Goal: Task Accomplishment & Management: Complete application form

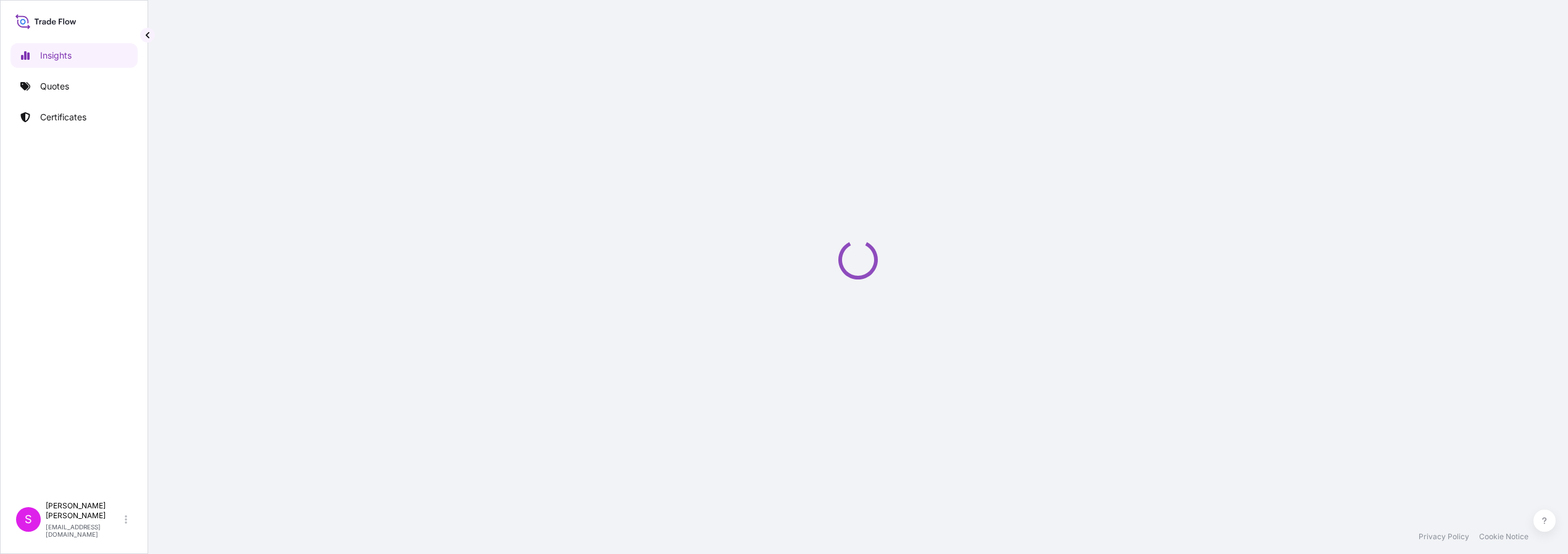
select select "2025"
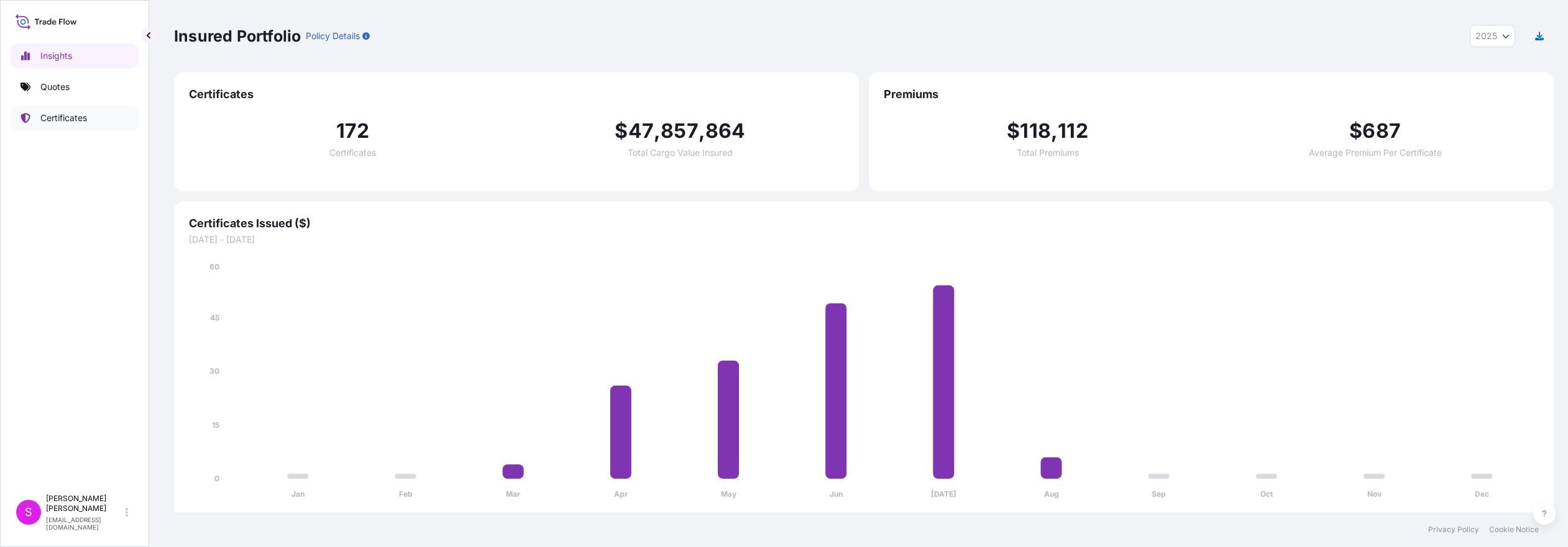
click at [44, 123] on p "Certificates" at bounding box center [64, 117] width 47 height 12
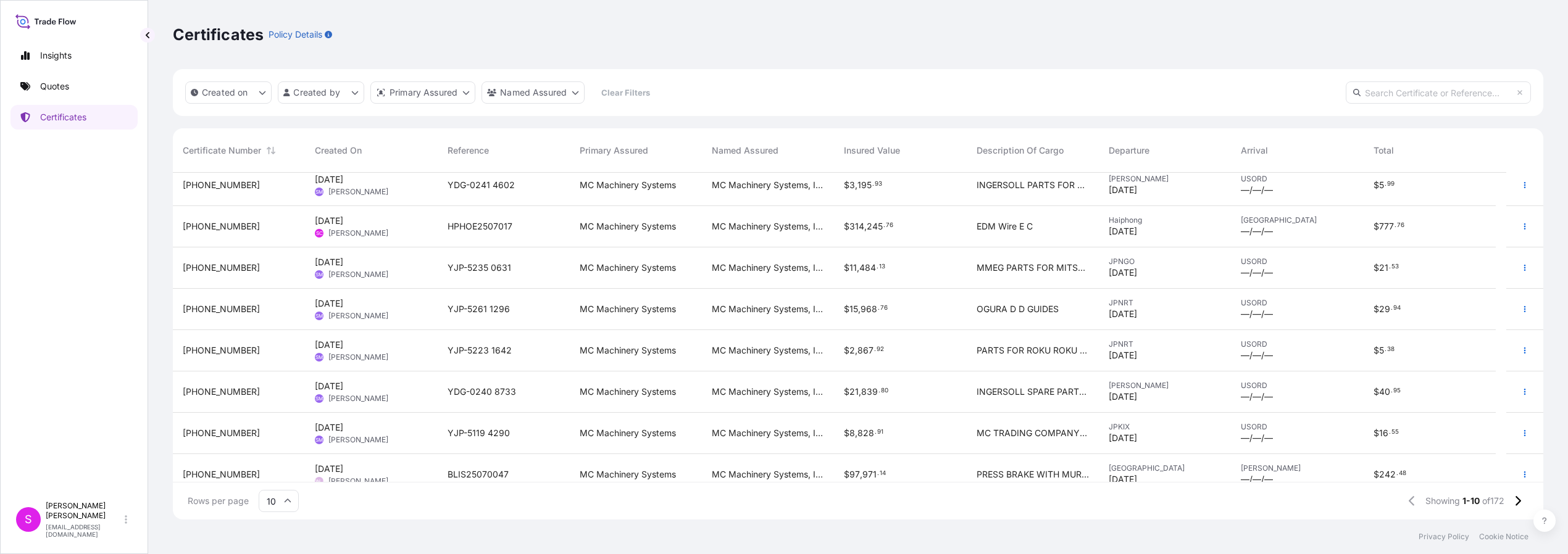
scroll to position [104, 0]
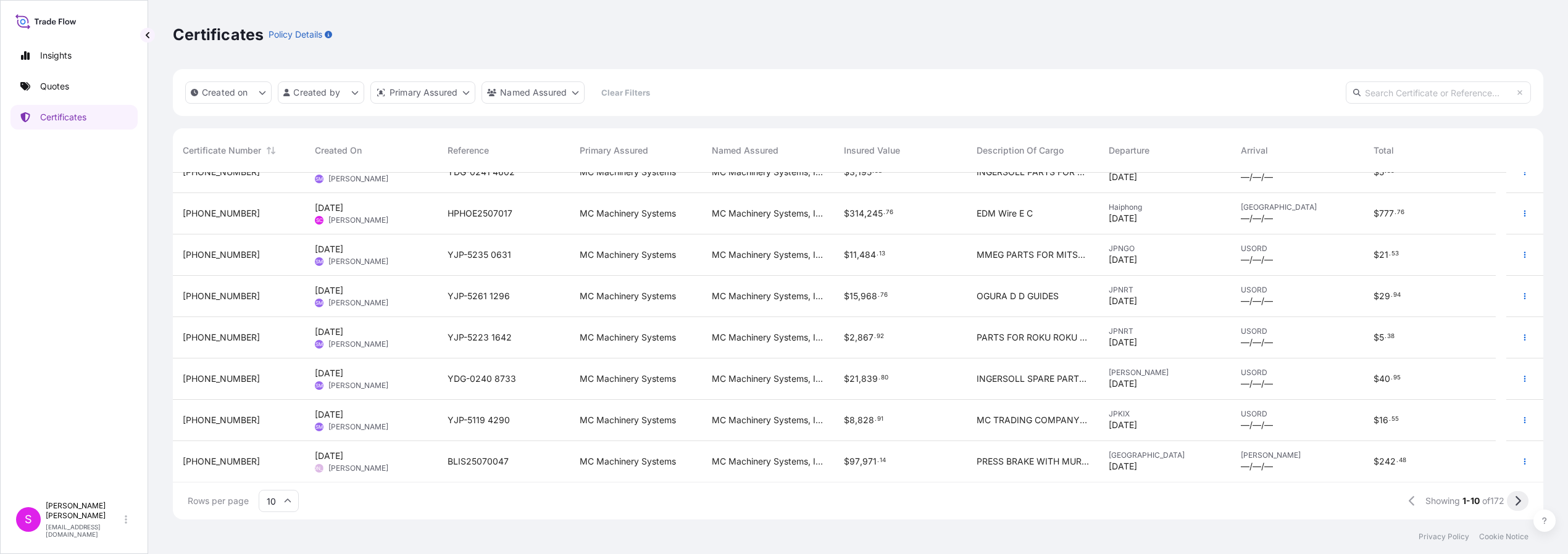
click at [1517, 503] on icon at bounding box center [1518, 501] width 7 height 11
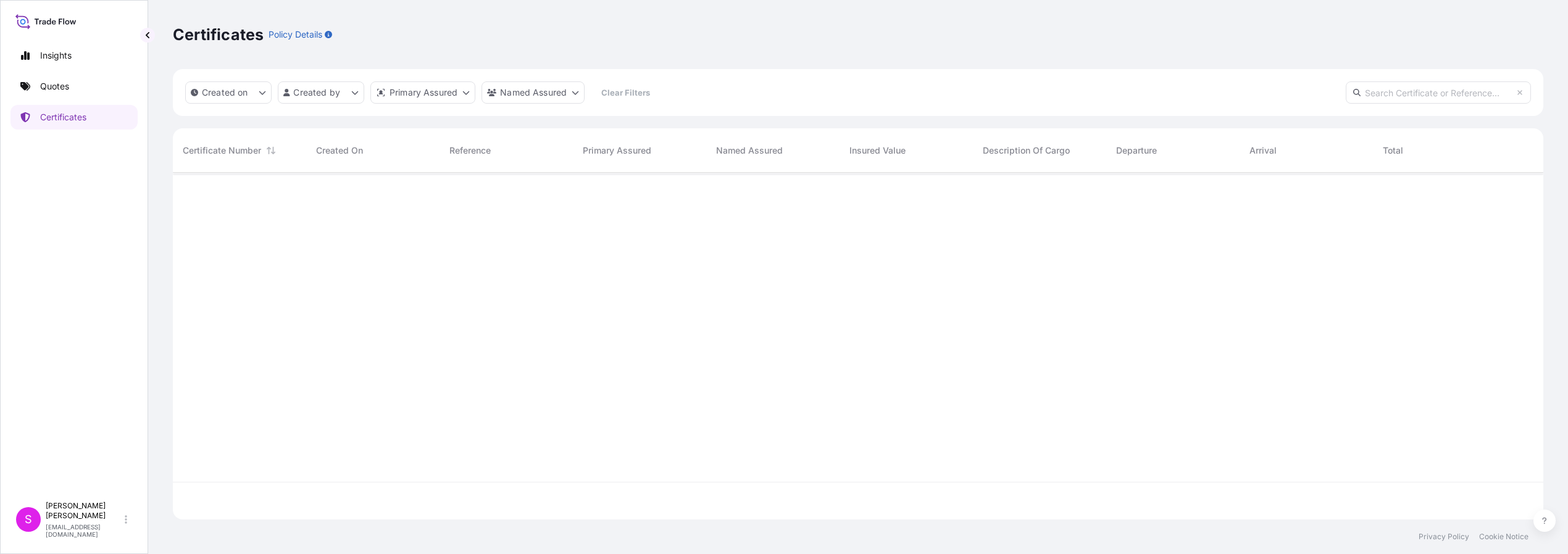
scroll to position [0, 0]
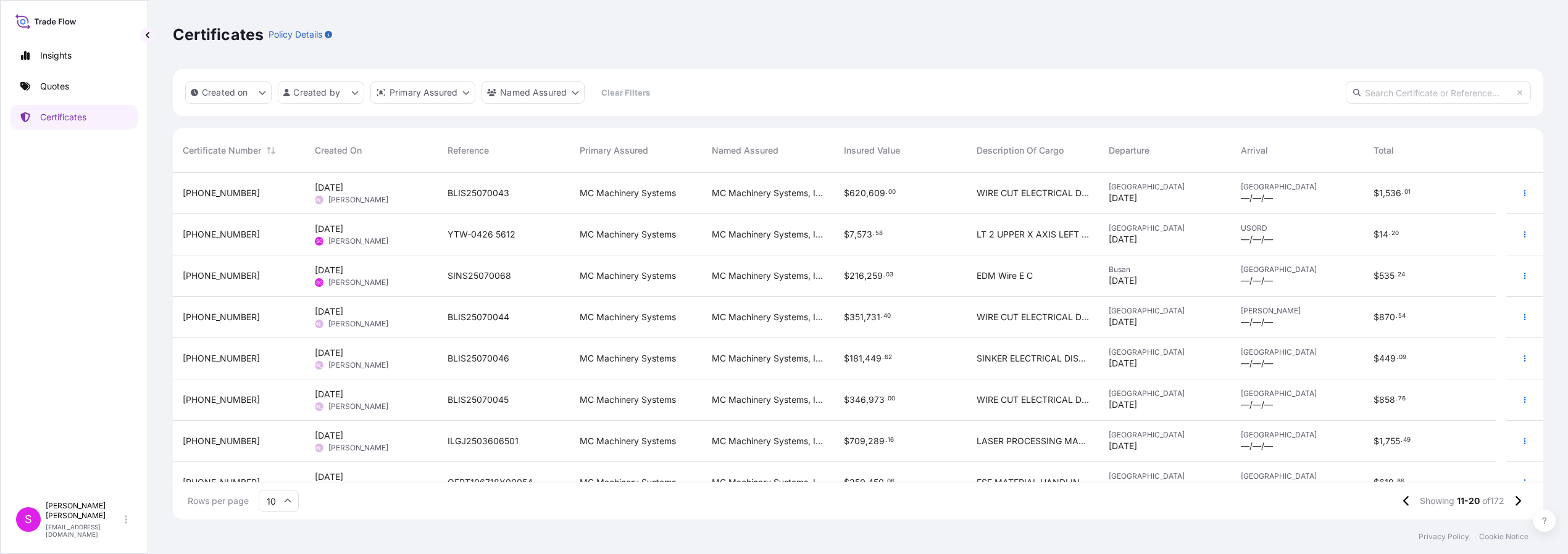
click at [463, 280] on span "SINS25070068" at bounding box center [480, 276] width 64 height 12
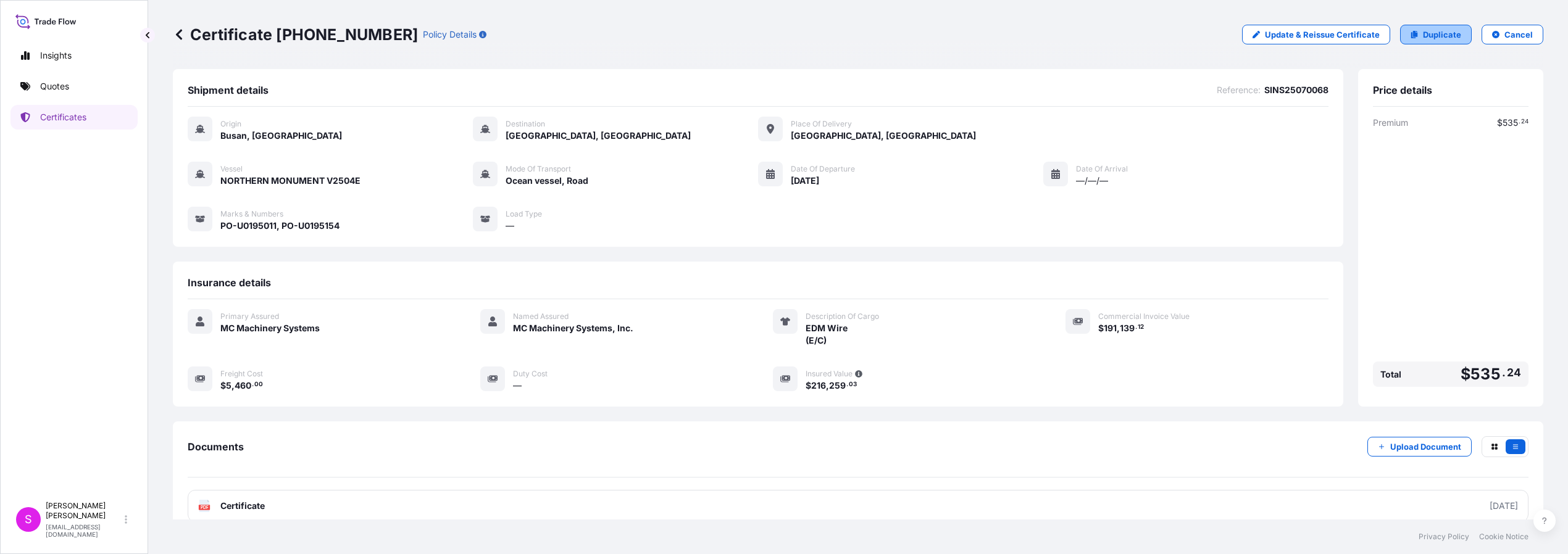
click at [1449, 33] on p "Duplicate" at bounding box center [1442, 35] width 38 height 12
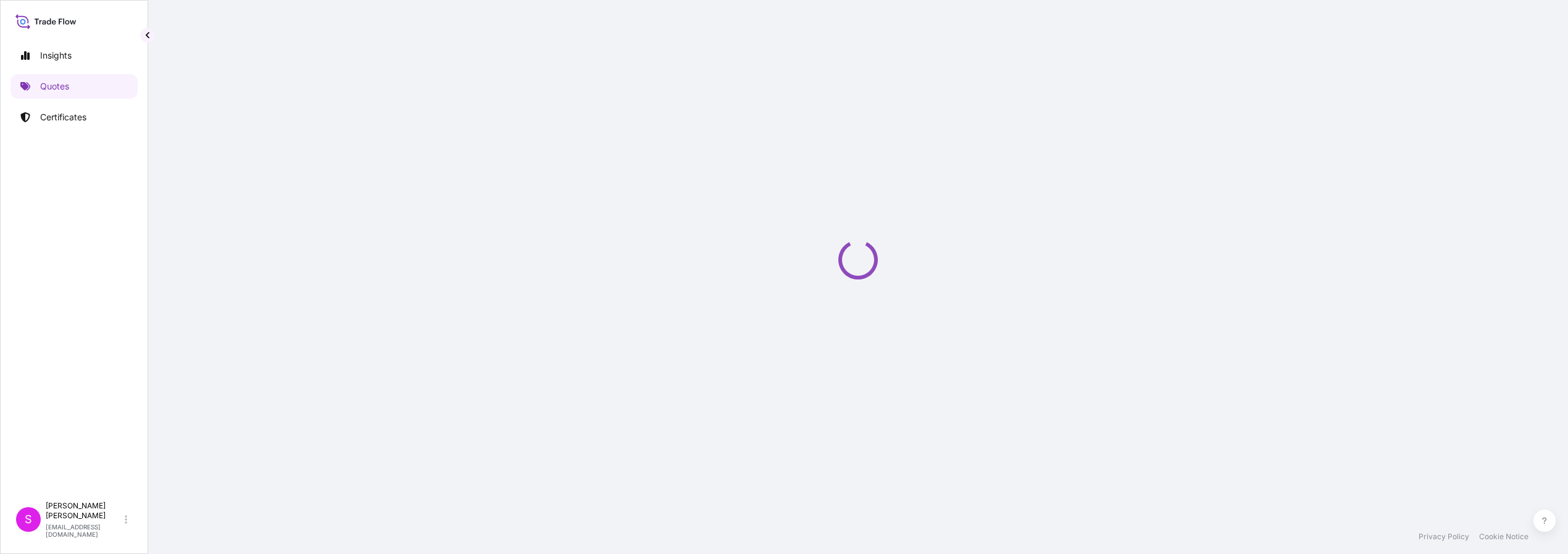
select select "Ocean Vessel"
select select "Road / [GEOGRAPHIC_DATA]"
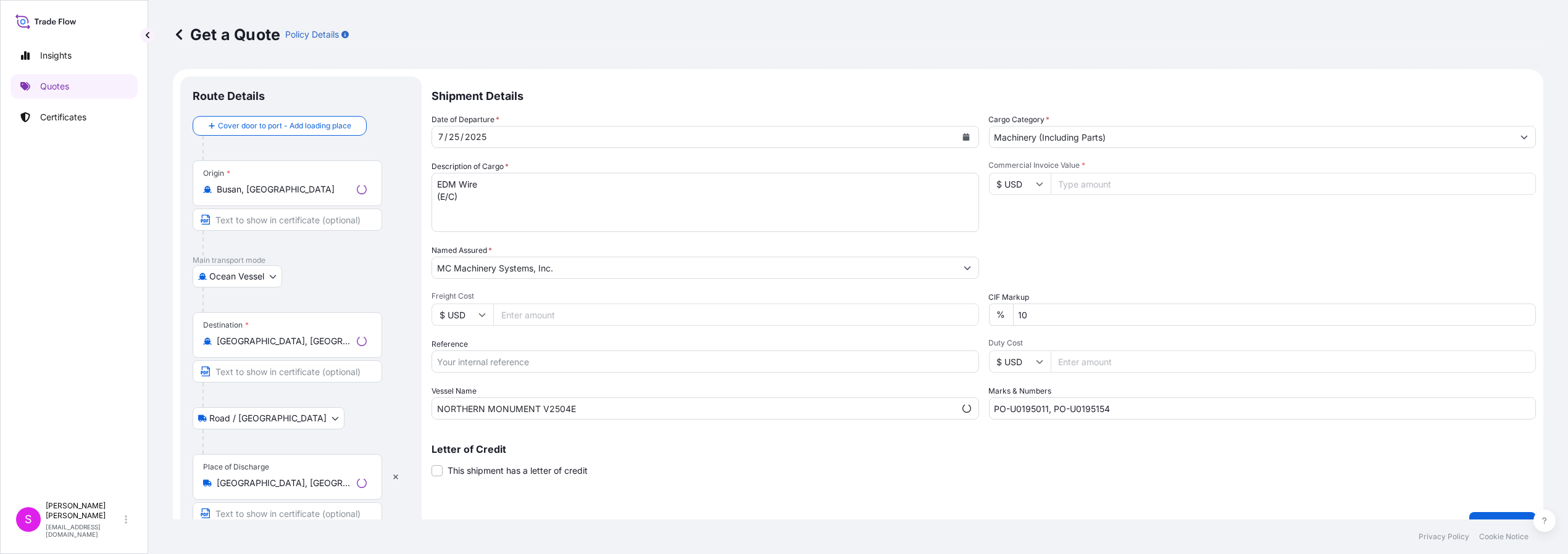
scroll to position [19, 0]
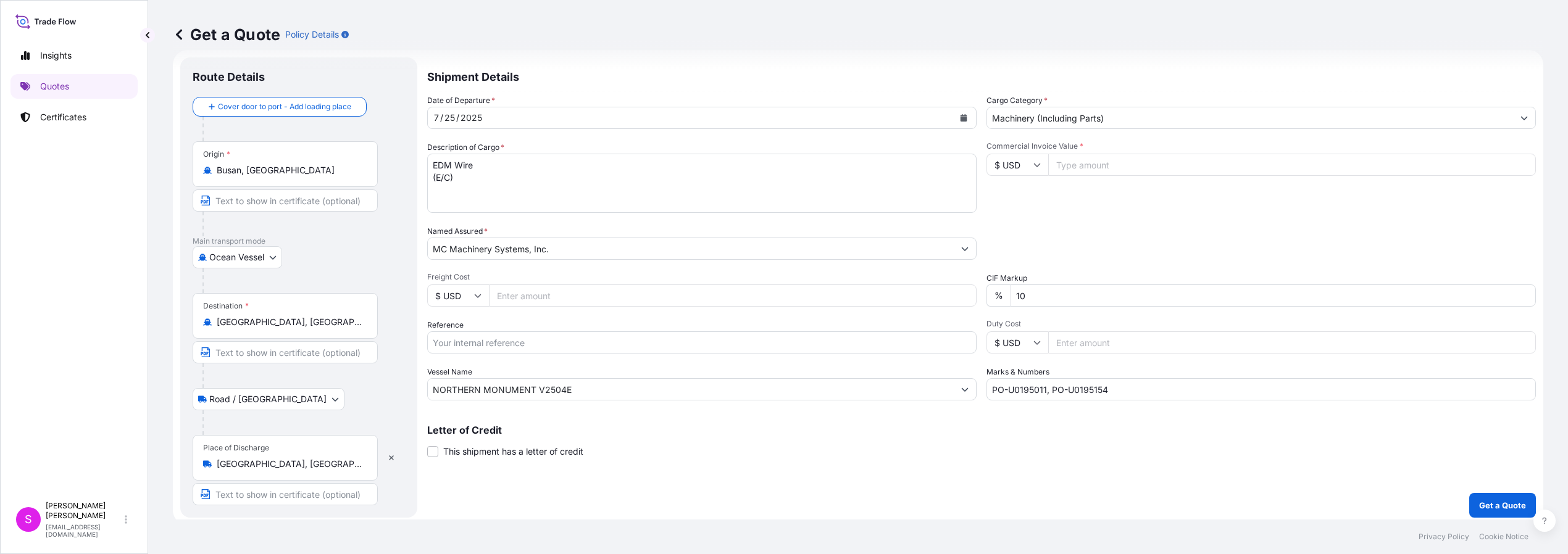
click at [964, 117] on button "Calendar" at bounding box center [964, 118] width 20 height 20
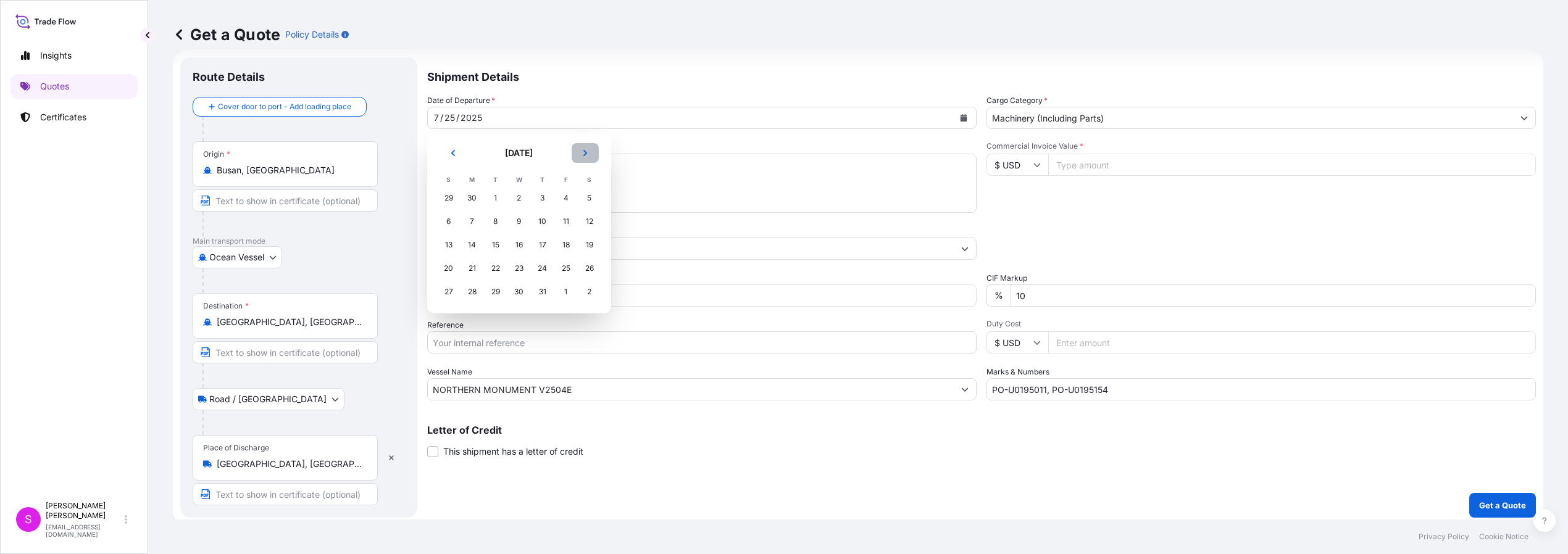
click at [587, 149] on icon "Next" at bounding box center [585, 153] width 7 height 7
click at [448, 220] on div "3" at bounding box center [449, 222] width 22 height 22
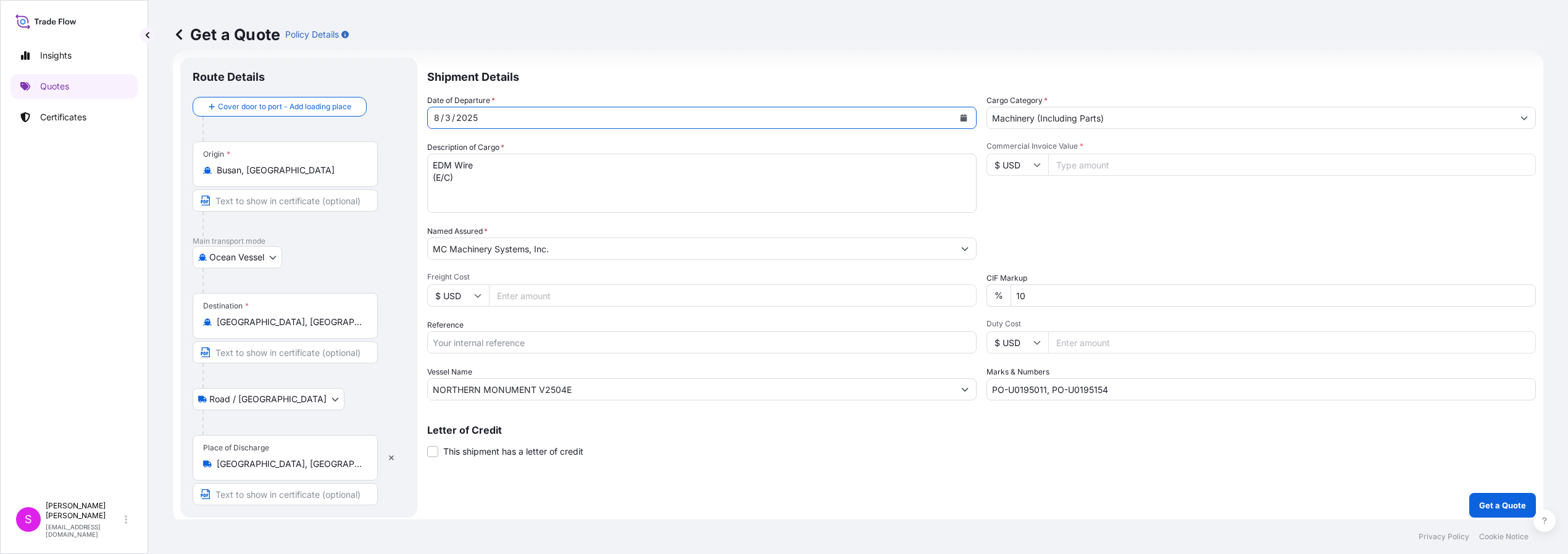
click at [507, 295] on input "Freight Cost" at bounding box center [733, 296] width 488 height 22
type input "5460.00"
drag, startPoint x: 490, startPoint y: 348, endPoint x: 499, endPoint y: 345, distance: 9.5
click at [490, 348] on input "Reference" at bounding box center [702, 343] width 550 height 22
type input "SINS25080005"
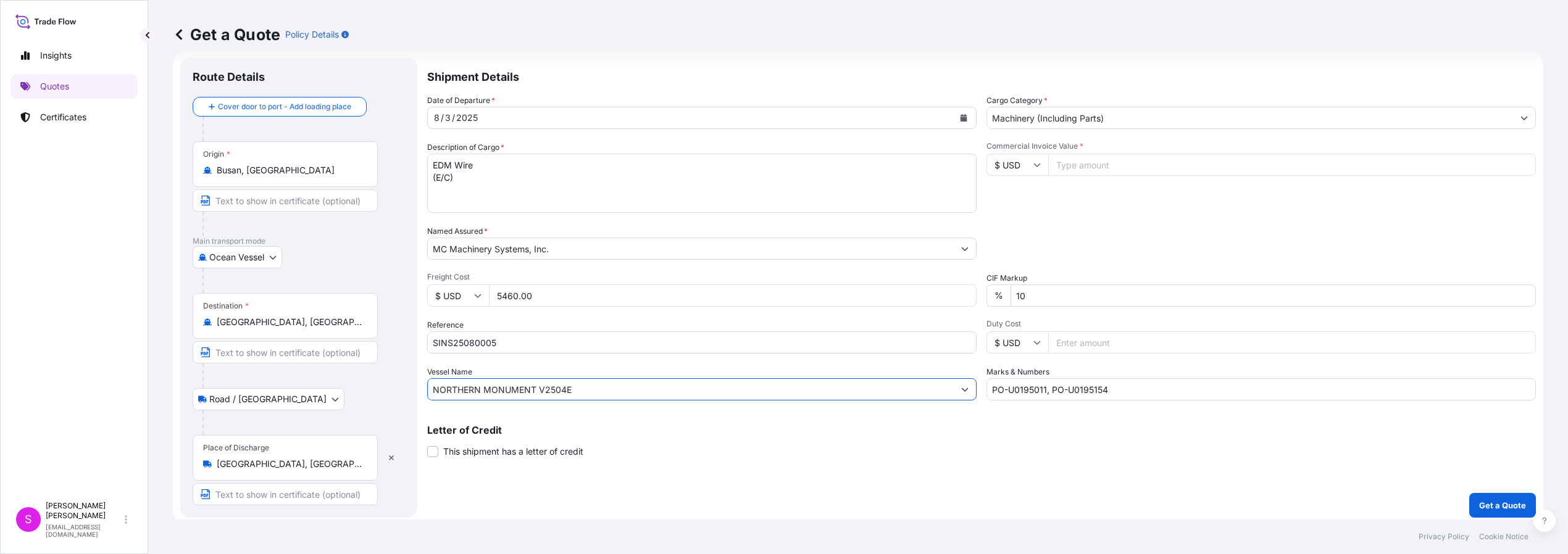
drag, startPoint x: 580, startPoint y: 387, endPoint x: 424, endPoint y: 388, distance: 156.0
click at [424, 388] on form "Route Details Cover door to port - Add loading place Place of loading Road / In…" at bounding box center [858, 287] width 1370 height 475
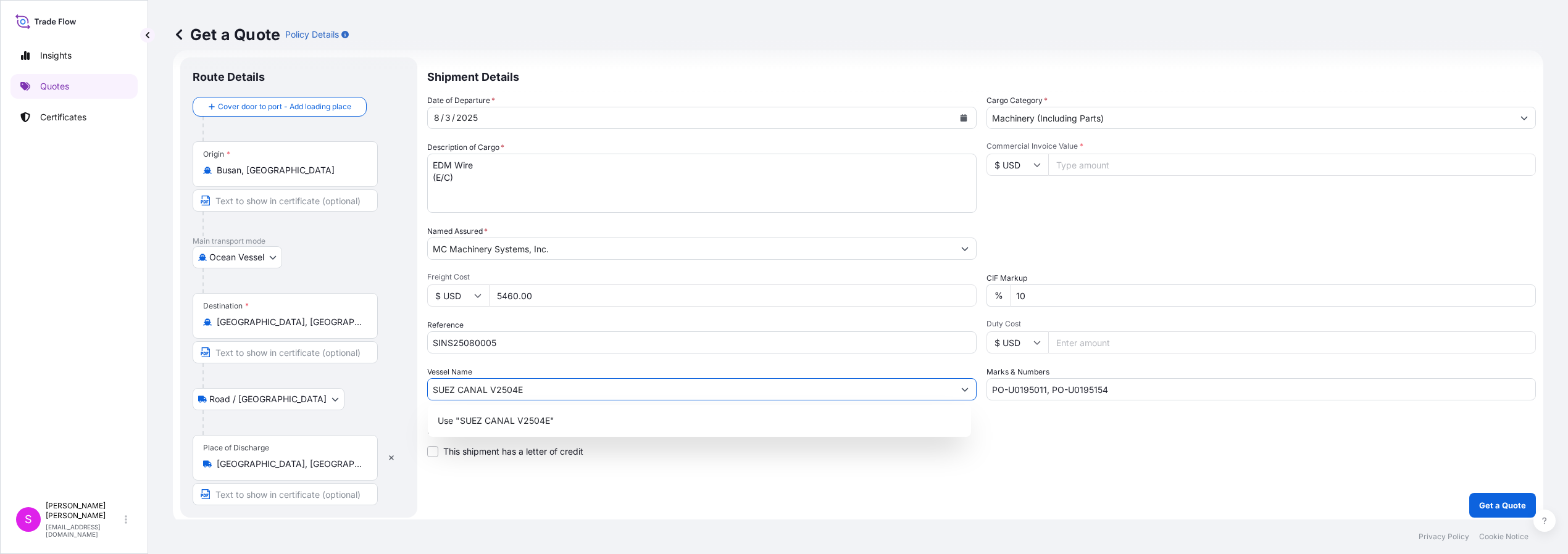
type input "SUEZ CANAL V2504E"
click at [1093, 161] on input "Commercial Invoice Value *" at bounding box center [1292, 165] width 488 height 22
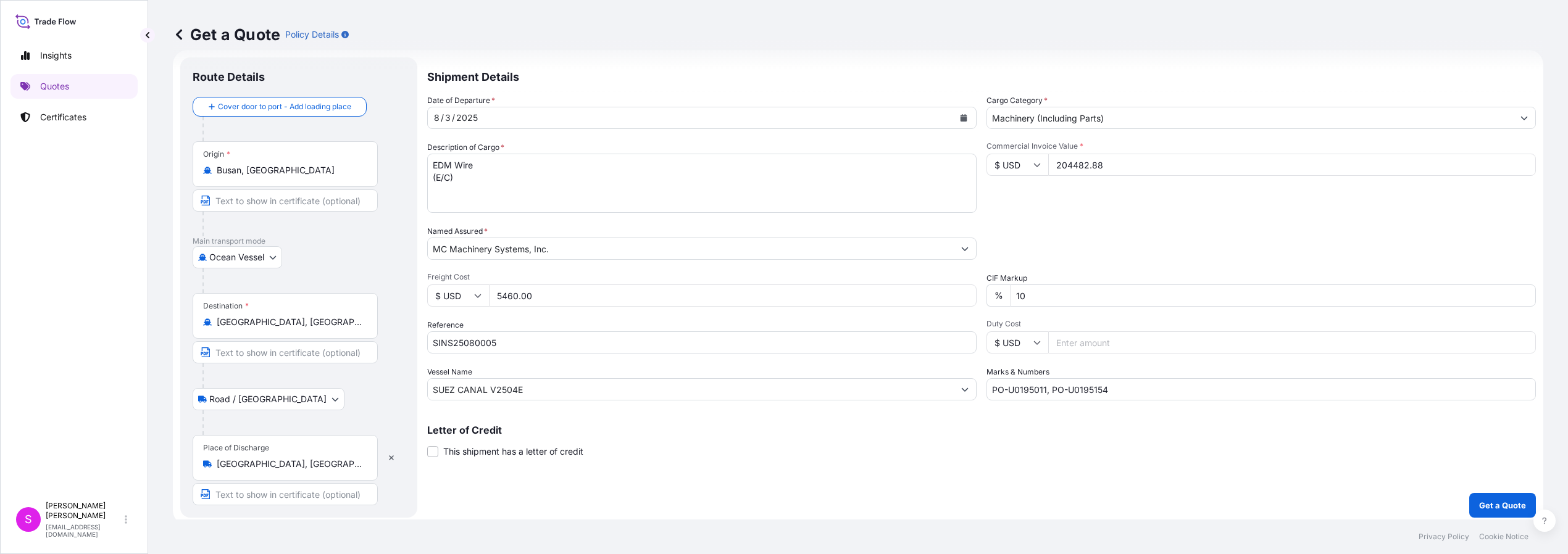
type input "204482.88"
click at [1040, 390] on input "PO-U0195011, PO-U0195154" at bounding box center [1261, 389] width 550 height 22
click at [1107, 386] on input "PO-U0195155, PO-U0195154" at bounding box center [1261, 389] width 550 height 22
type input "PO-U0195155, PO-U0197005"
click at [1495, 502] on p "Get a Quote" at bounding box center [1503, 505] width 47 height 12
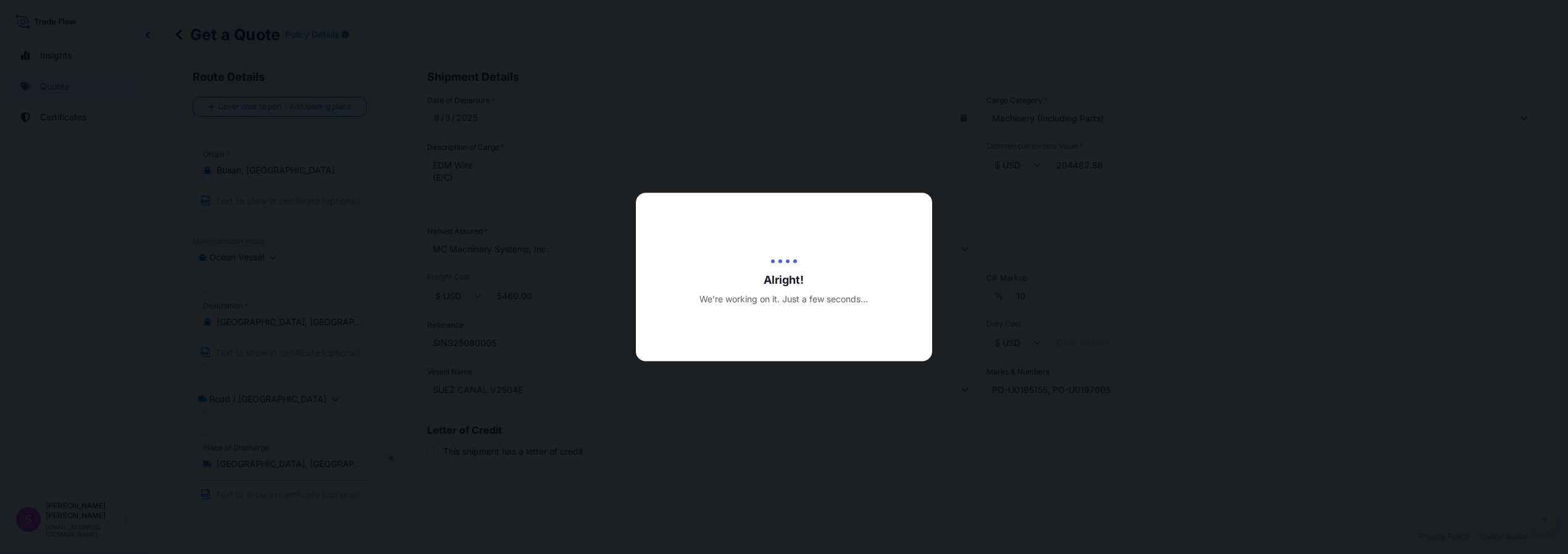
type input "[DATE]"
select select "Ocean Vessel"
select select "Road / [GEOGRAPHIC_DATA]"
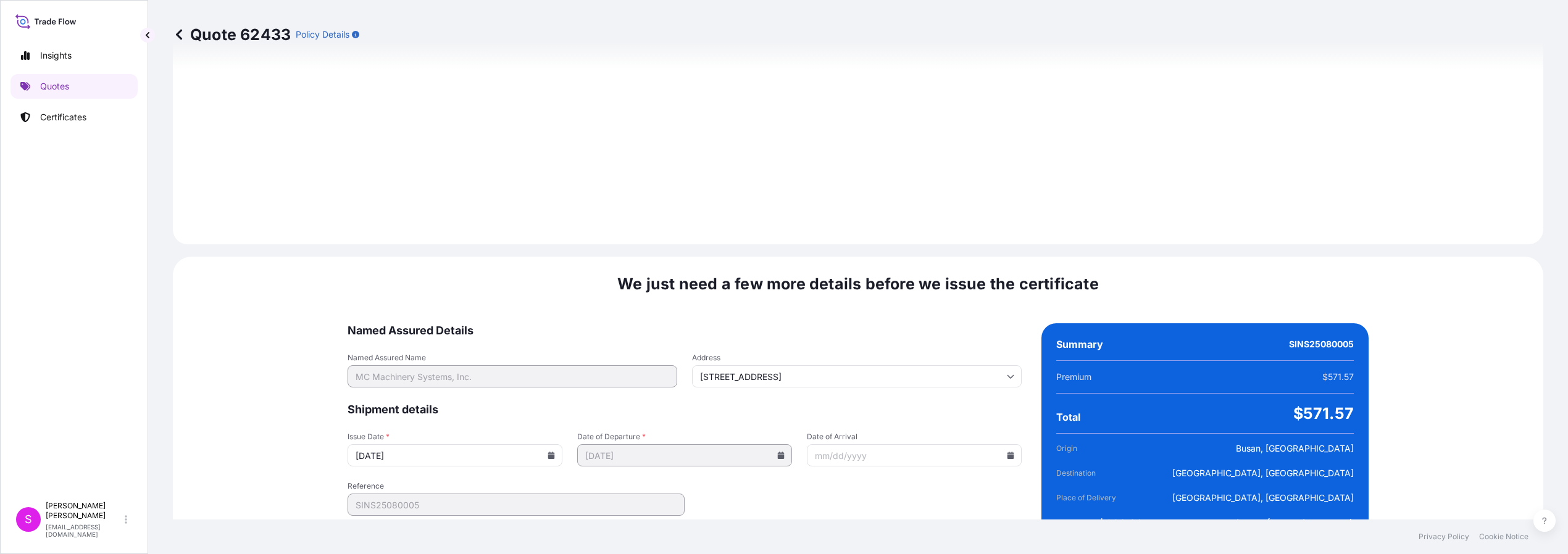
scroll to position [1468, 0]
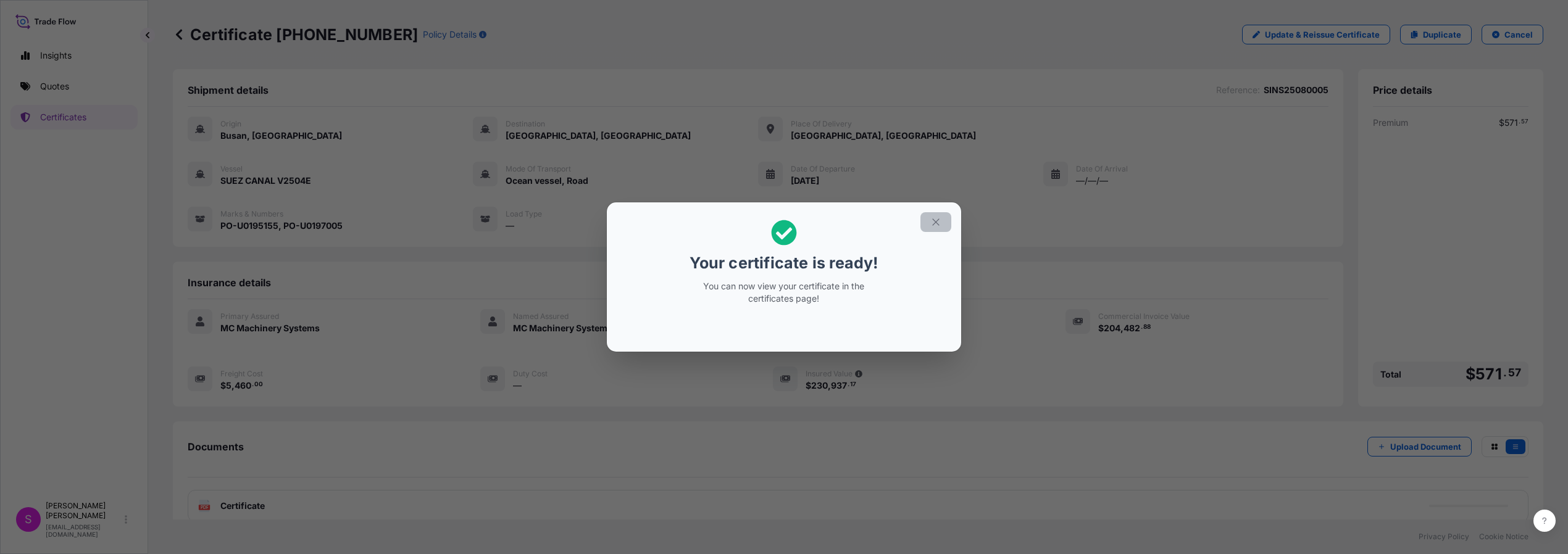
click at [936, 223] on icon "button" at bounding box center [936, 222] width 11 height 11
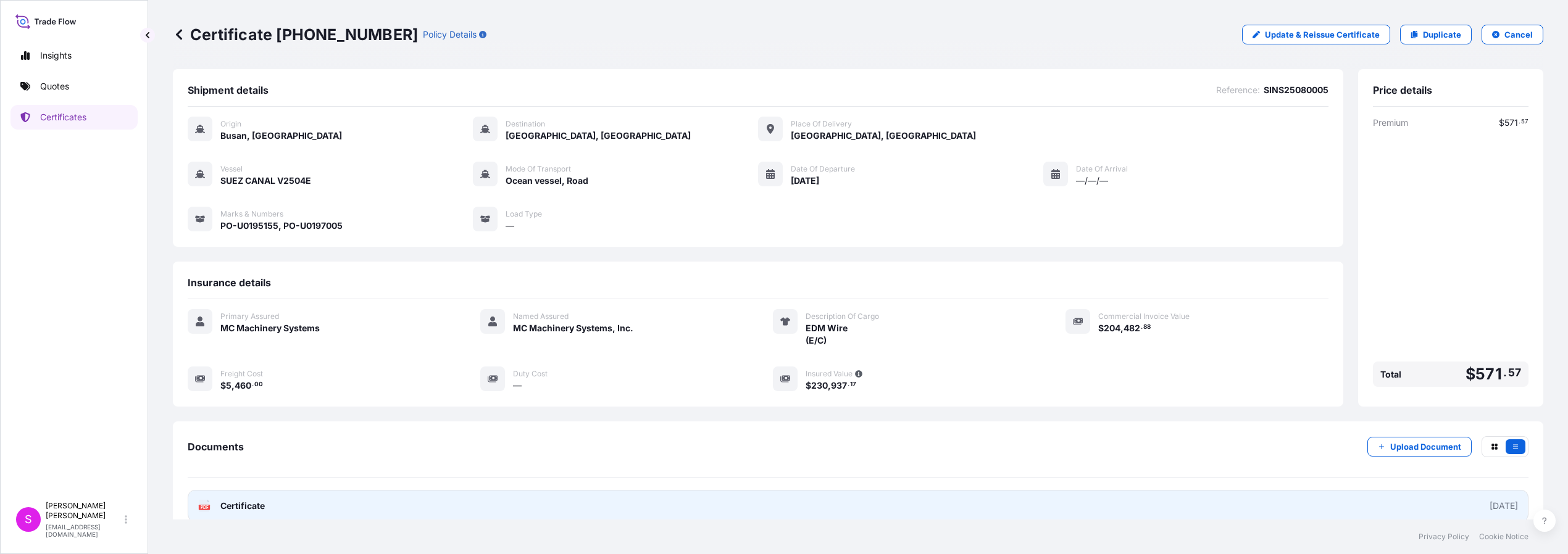
click at [220, 507] on span "Certificate" at bounding box center [243, 506] width 44 height 12
